Goal: Task Accomplishment & Management: Manage account settings

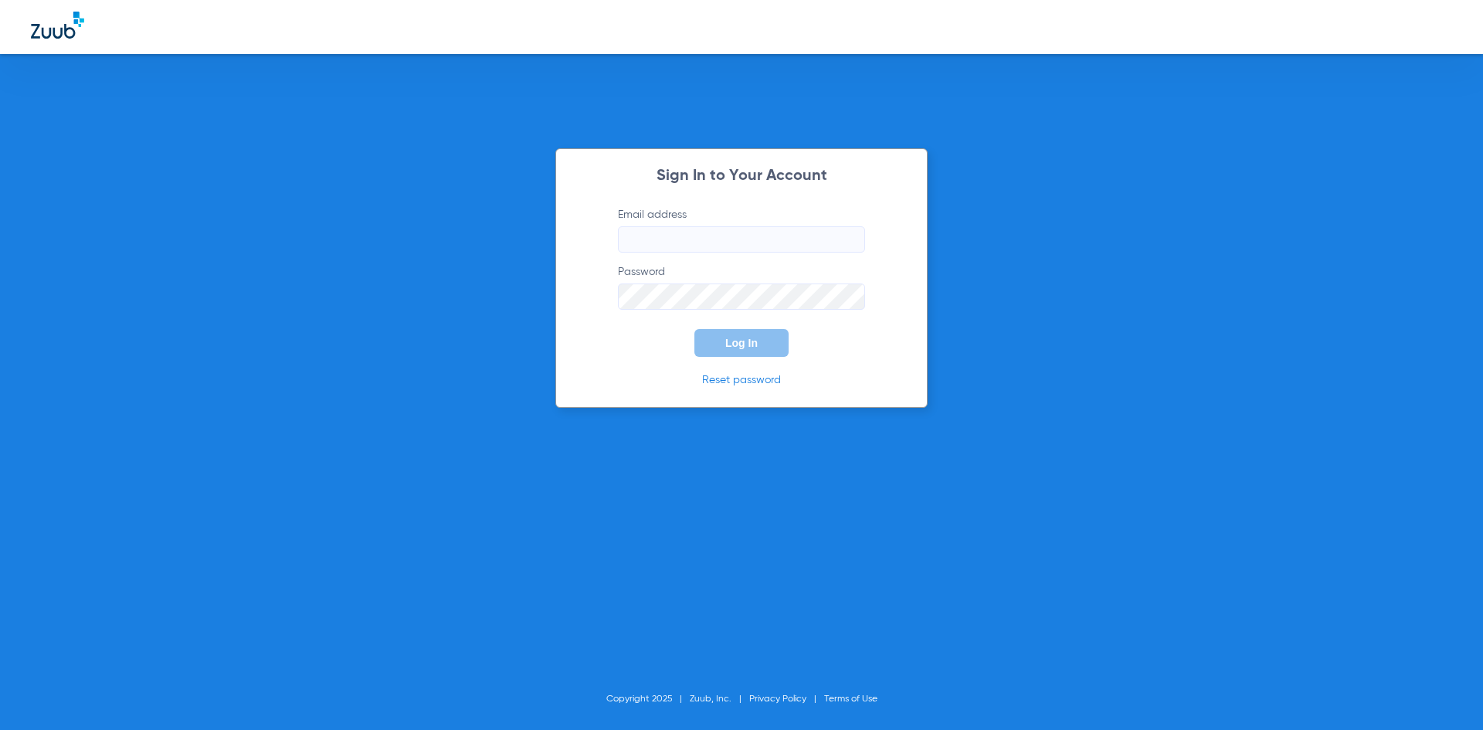
click at [714, 226] on input "Email address" at bounding box center [741, 239] width 247 height 26
click at [695, 329] on button "Log In" at bounding box center [742, 343] width 94 height 28
click at [423, 322] on div "Sign In to Your Account Email address [EMAIL_ADDRESS][DOMAIN_NAME] Password Log…" at bounding box center [741, 365] width 1483 height 730
click at [695, 329] on button "Log In" at bounding box center [742, 343] width 94 height 28
drag, startPoint x: 631, startPoint y: 234, endPoint x: 1145, endPoint y: 272, distance: 515.1
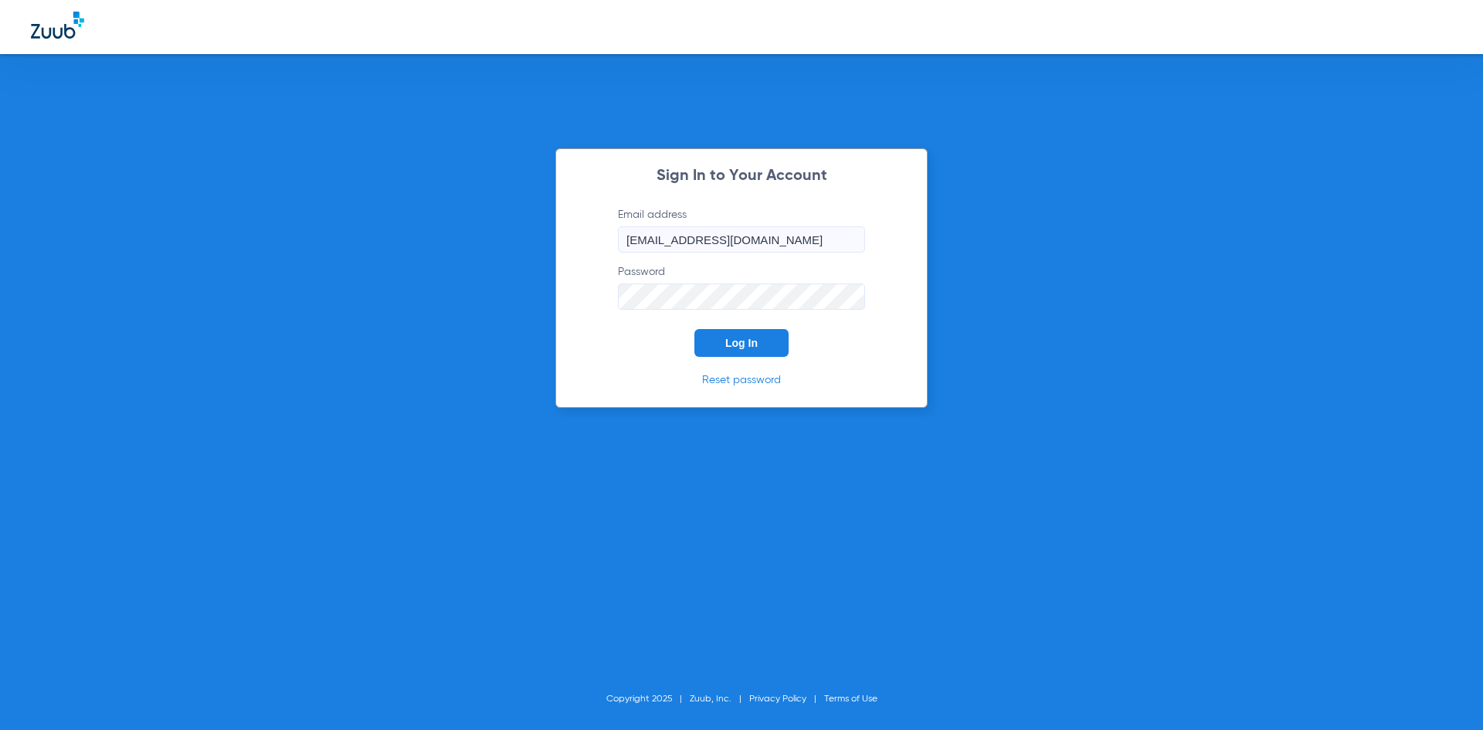
click at [1140, 272] on div "Sign In to Your Account Email address [EMAIL_ADDRESS][DOMAIN_NAME] Password Log…" at bounding box center [741, 365] width 1483 height 730
type input "s"
type input "[EMAIL_ADDRESS][DOMAIN_NAME]"
click at [695, 329] on button "Log In" at bounding box center [742, 343] width 94 height 28
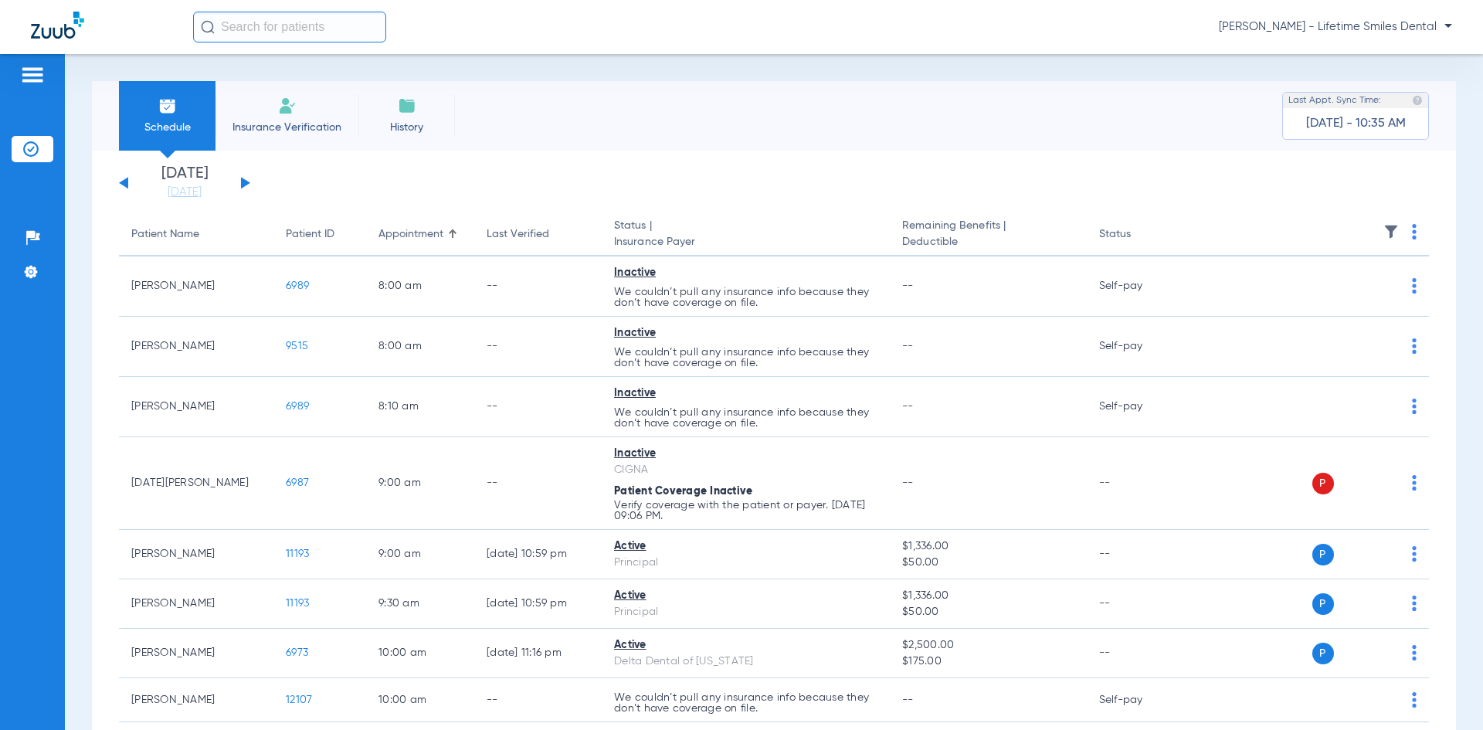
click at [250, 179] on app-single-date-navigator "[DATE] [DATE] [DATE] [DATE] [DATE] [DATE] [DATE] [DATE] [DATE] [DATE] [DATE] [D…" at bounding box center [774, 183] width 1310 height 34
click at [242, 183] on button at bounding box center [245, 183] width 9 height 12
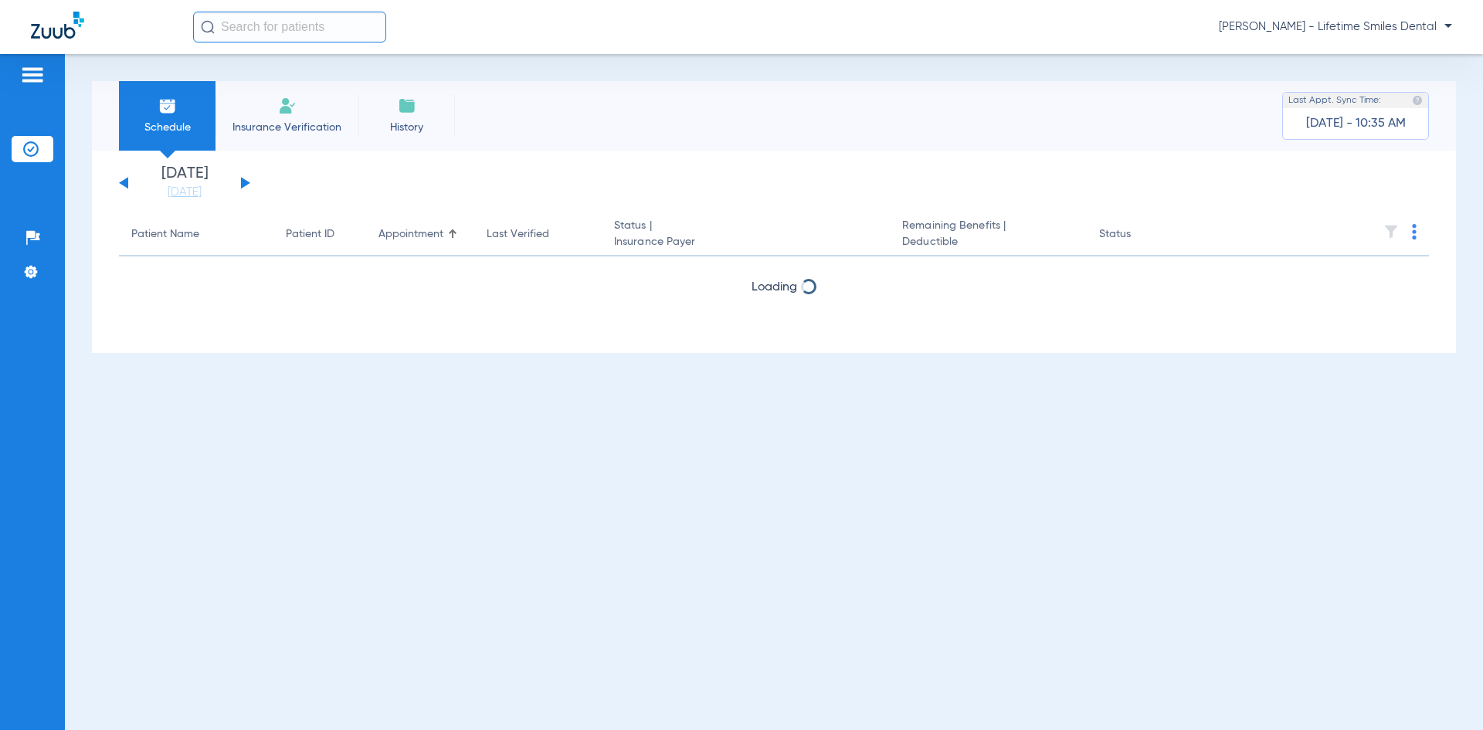
click at [242, 183] on button at bounding box center [245, 183] width 9 height 12
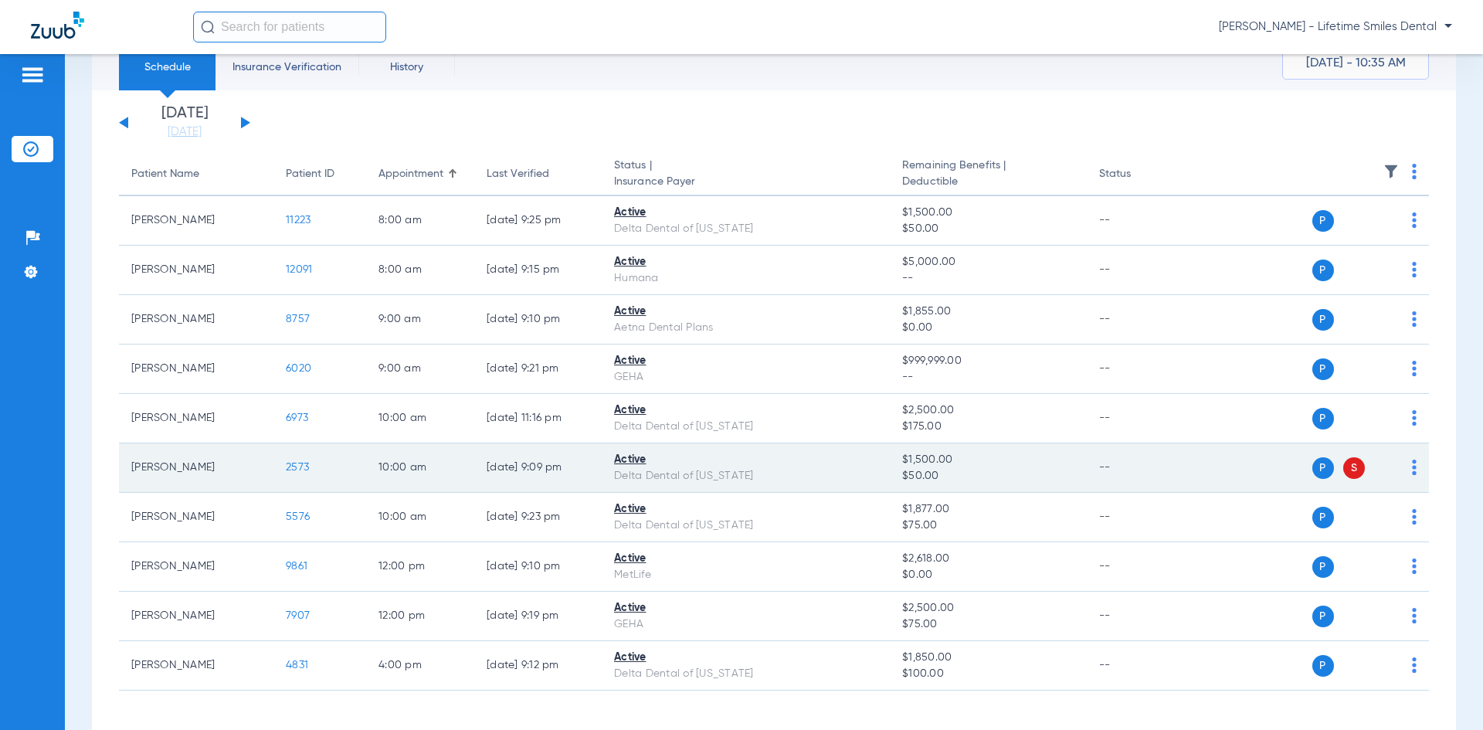
scroll to position [120, 0]
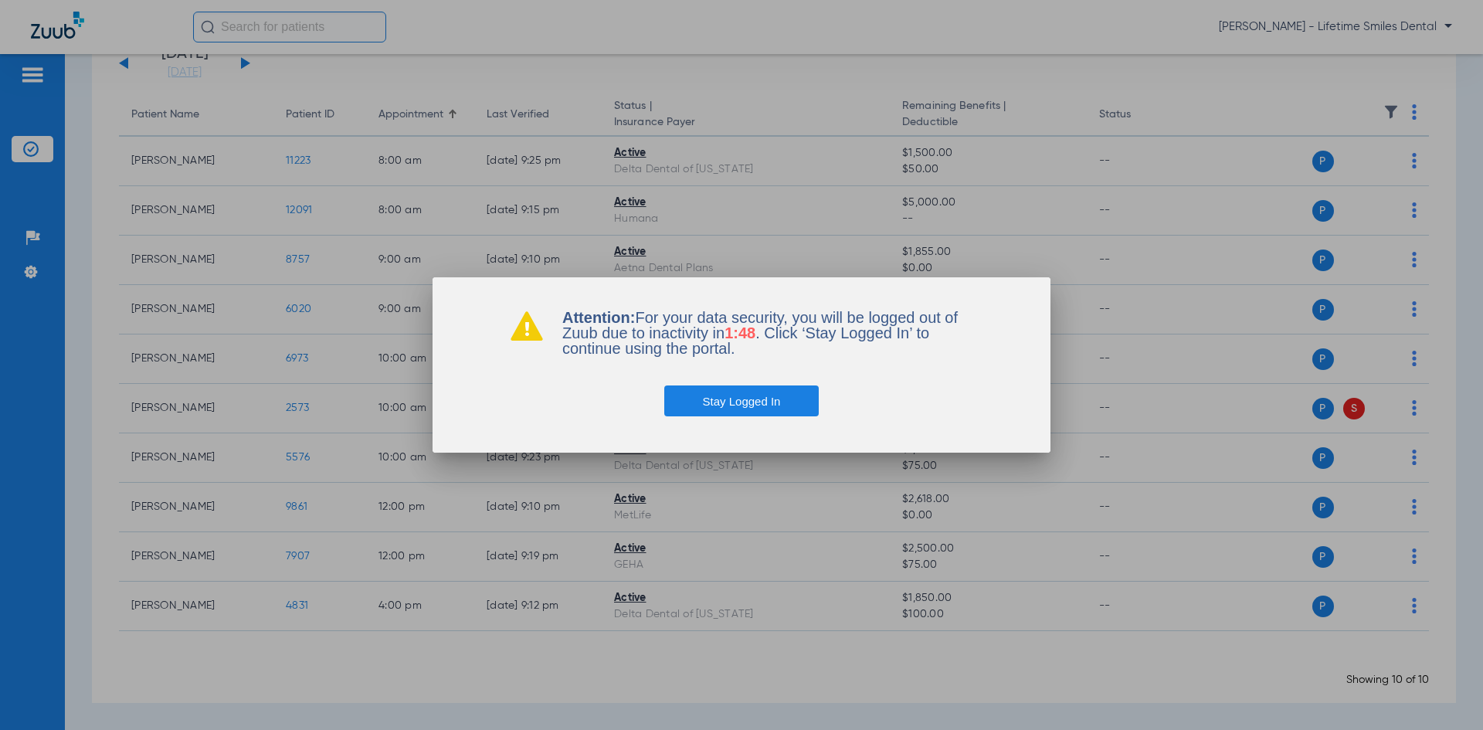
click at [809, 392] on button "Stay Logged In" at bounding box center [741, 400] width 155 height 31
